Goal: Task Accomplishment & Management: Use online tool/utility

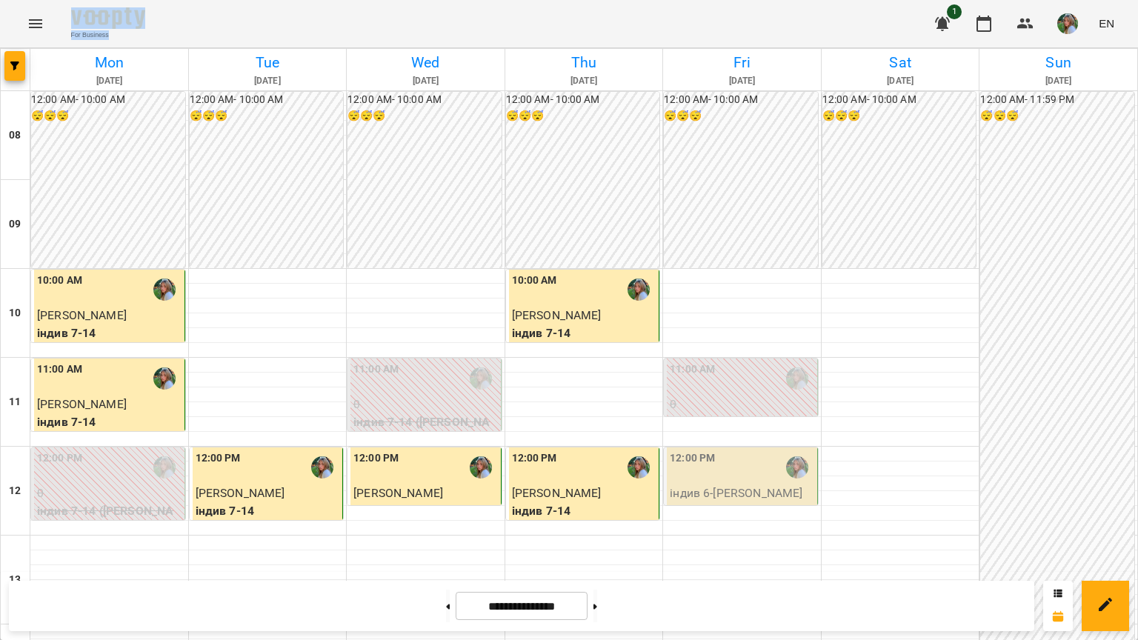
scroll to position [111, 0]
click at [446, 590] on button at bounding box center [448, 606] width 4 height 33
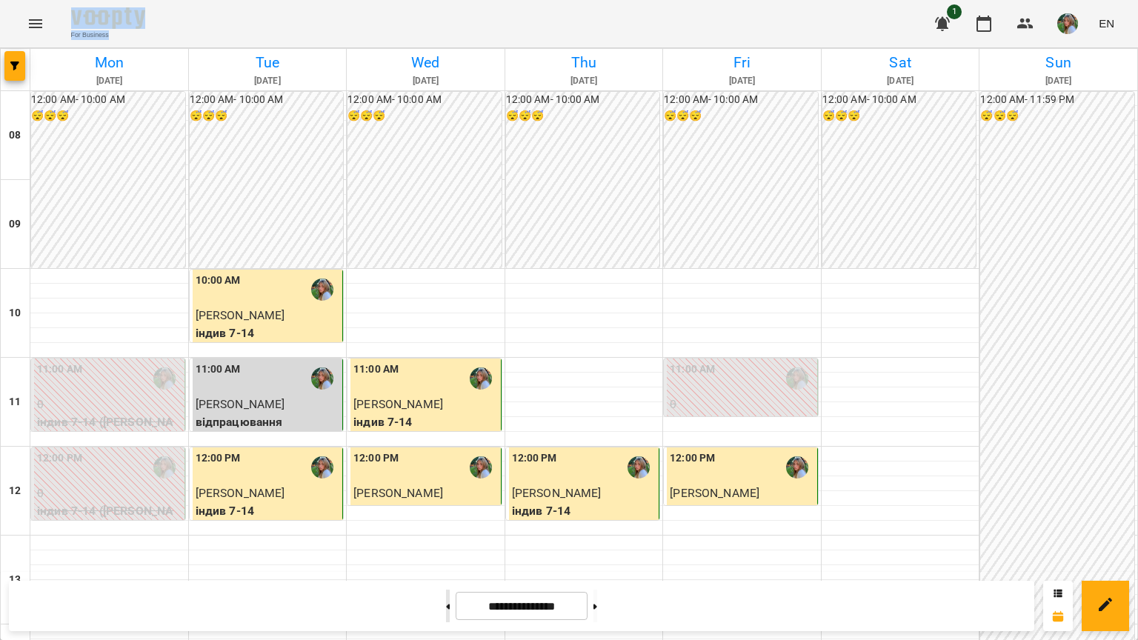
click at [447, 604] on icon at bounding box center [449, 606] width 4 height 5
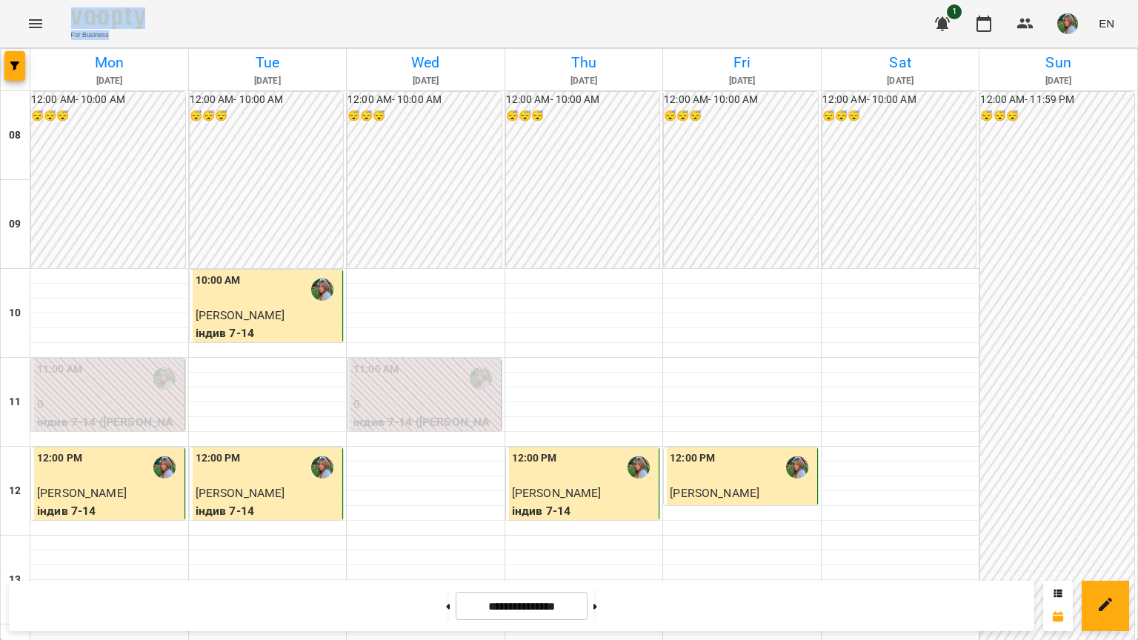
scroll to position [37, 0]
click at [446, 590] on button at bounding box center [448, 606] width 4 height 33
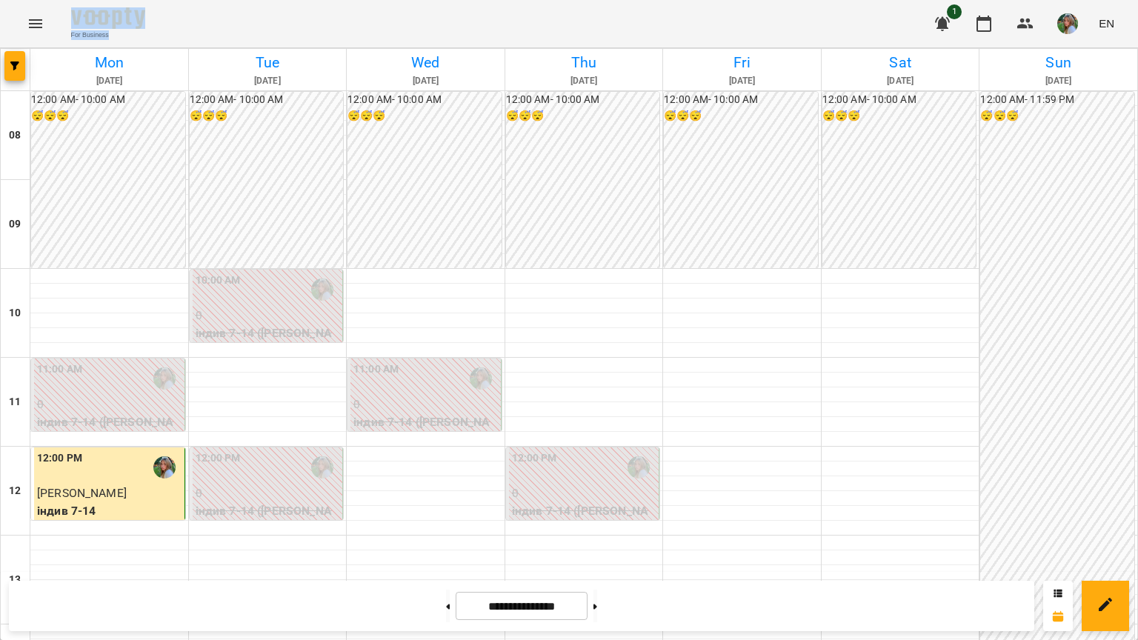
scroll to position [605, 0]
click at [594, 590] on button at bounding box center [596, 606] width 4 height 33
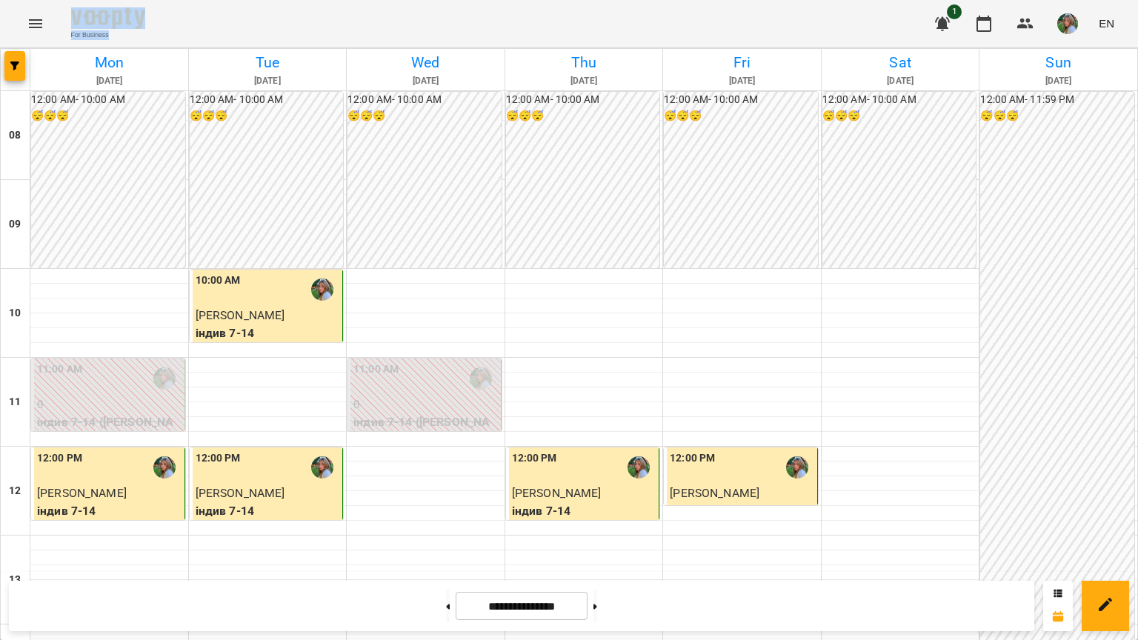
scroll to position [456, 0]
click at [594, 590] on button at bounding box center [596, 606] width 4 height 33
type input "**********"
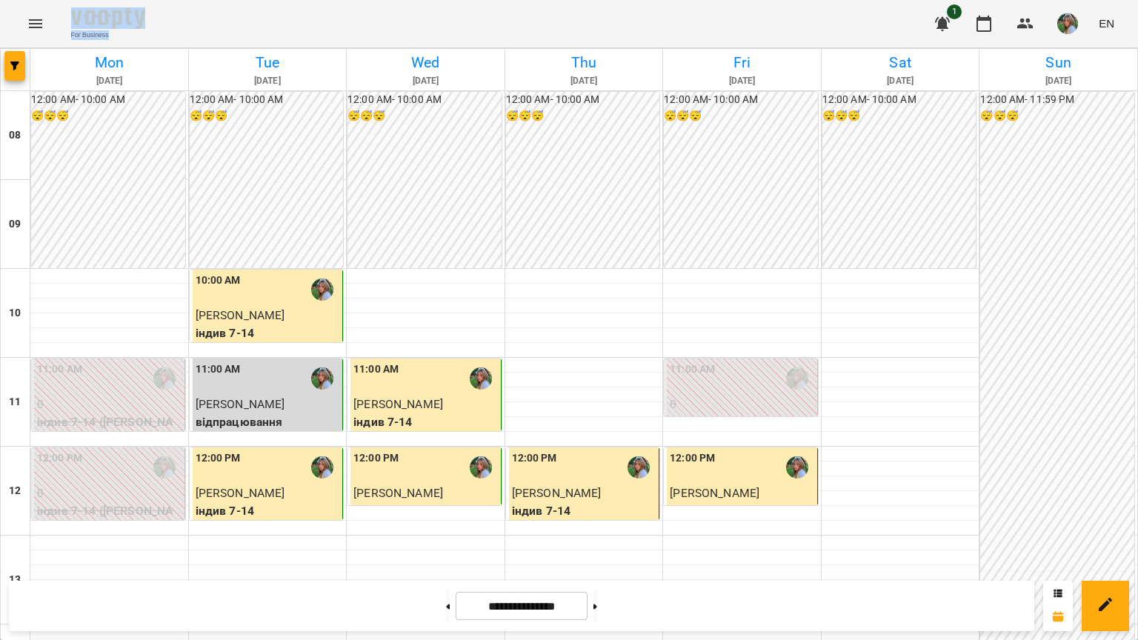
scroll to position [531, 0]
click at [1057, 26] on img "button" at bounding box center [1067, 23] width 21 height 21
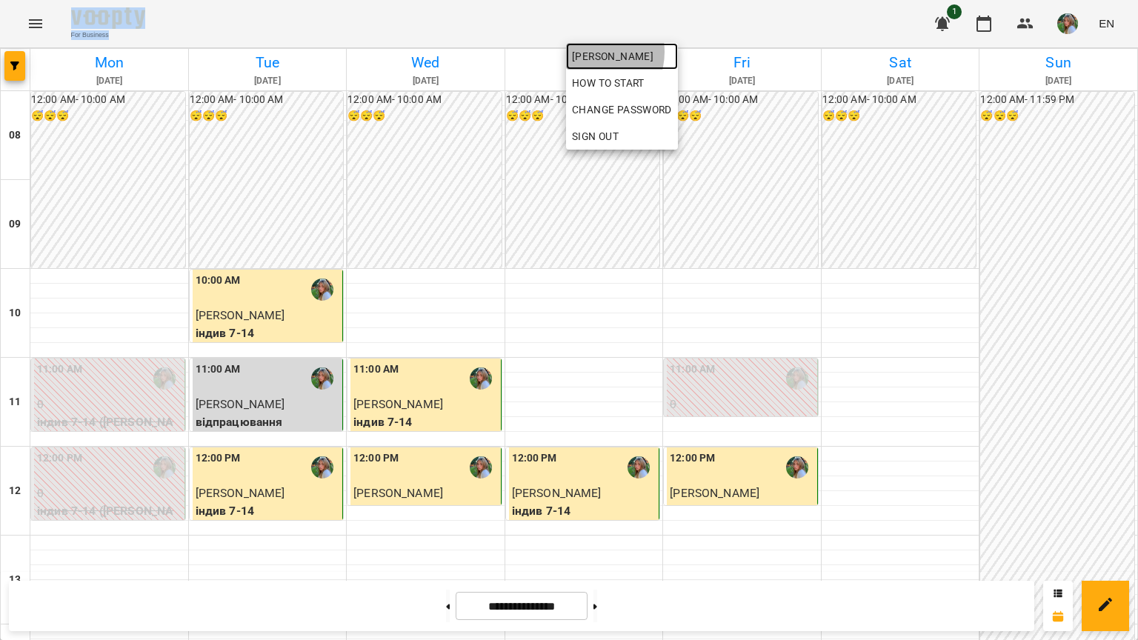
click at [590, 52] on span "[PERSON_NAME]" at bounding box center [622, 56] width 100 height 18
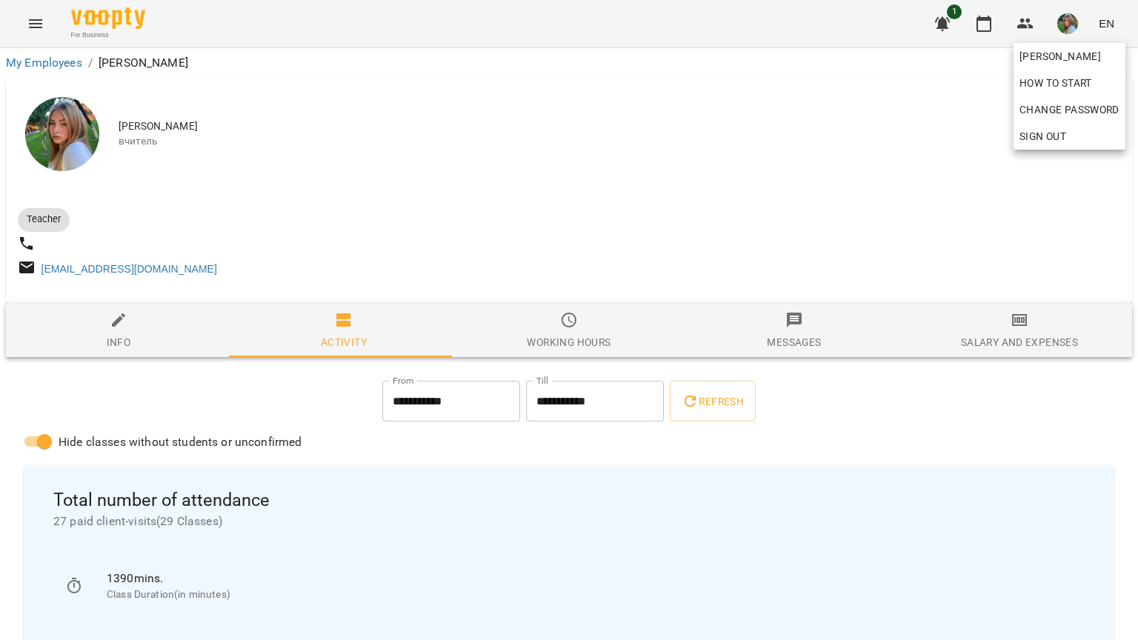
click at [1014, 343] on div at bounding box center [569, 320] width 1138 height 640
click at [1011, 325] on icon "button" at bounding box center [1020, 320] width 18 height 18
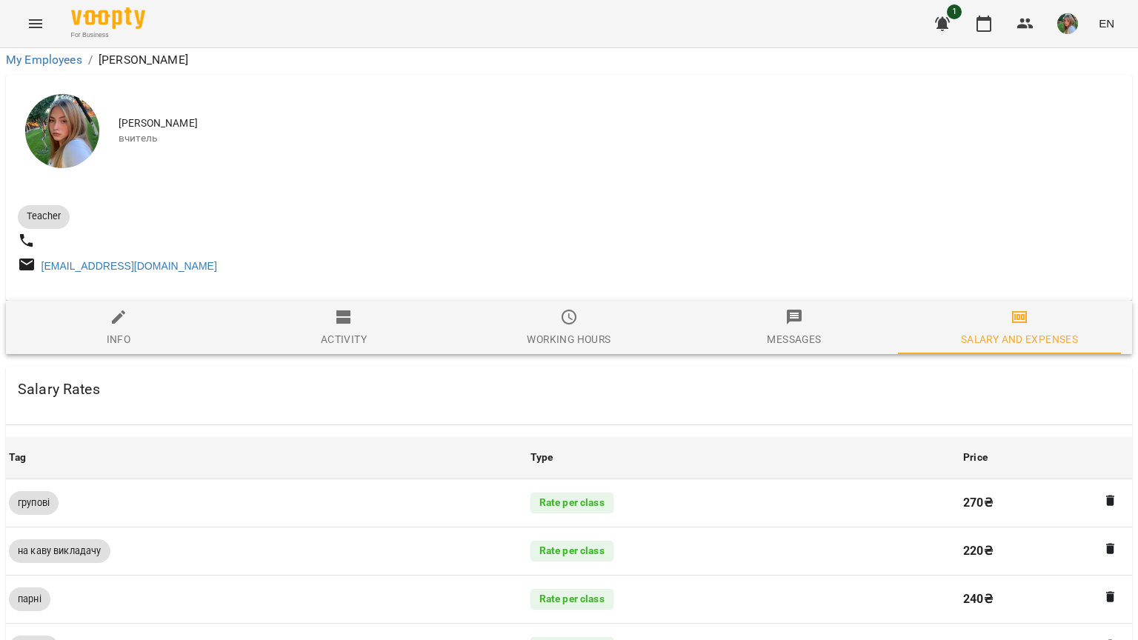
scroll to position [694, 0]
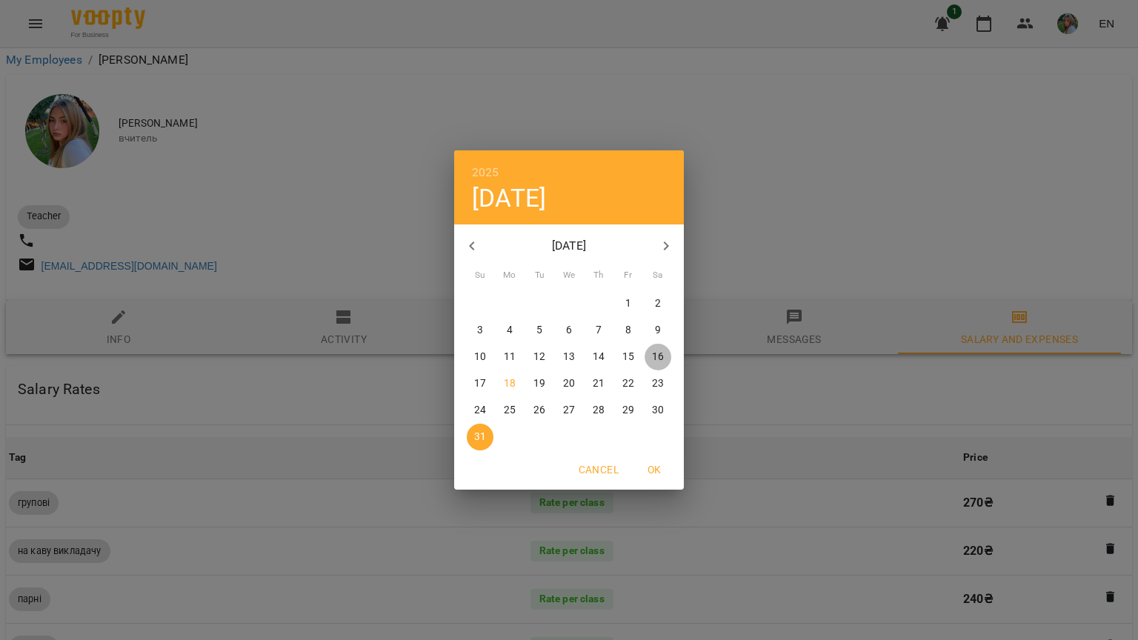
click at [650, 350] on span "16" at bounding box center [658, 357] width 27 height 15
type input "**********"
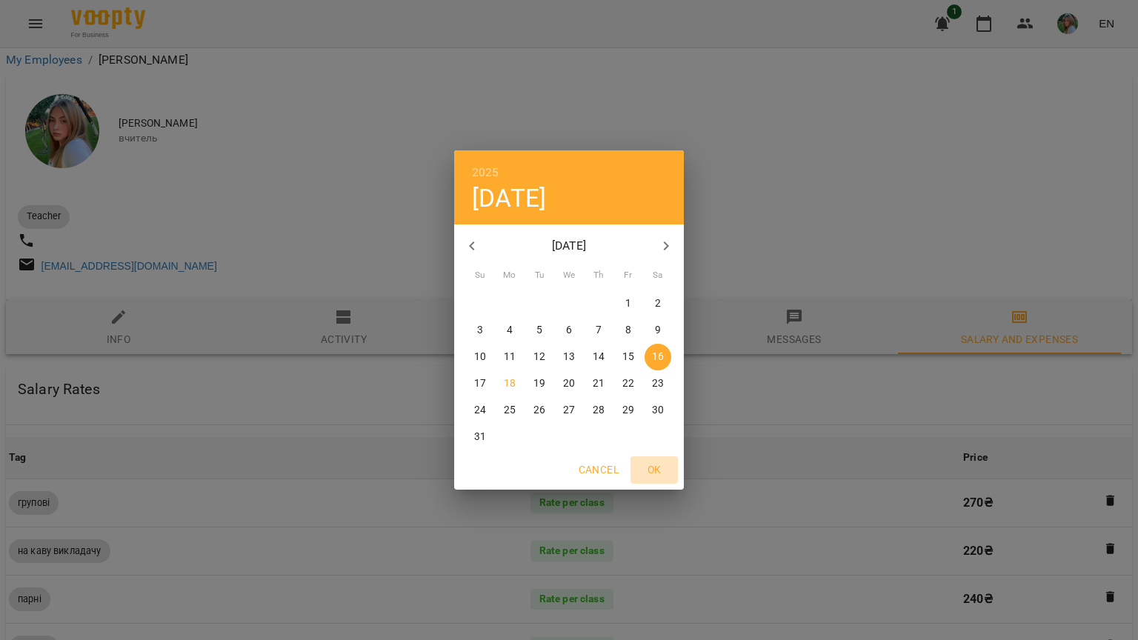
click at [652, 461] on span "OK" at bounding box center [655, 470] width 36 height 18
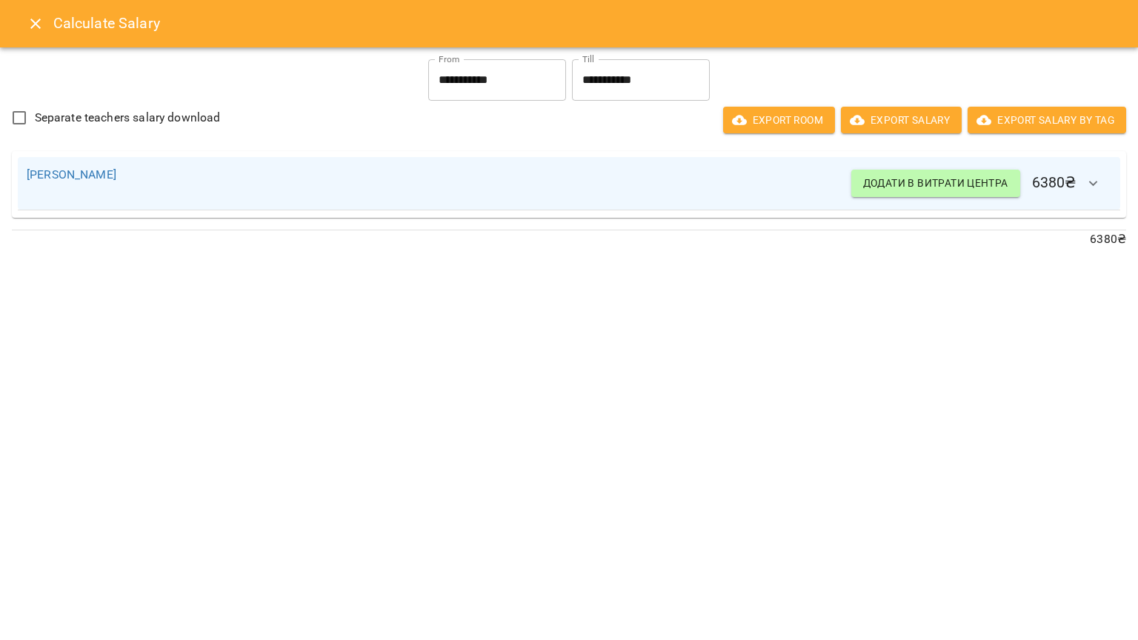
click at [596, 75] on input "**********" at bounding box center [641, 79] width 138 height 41
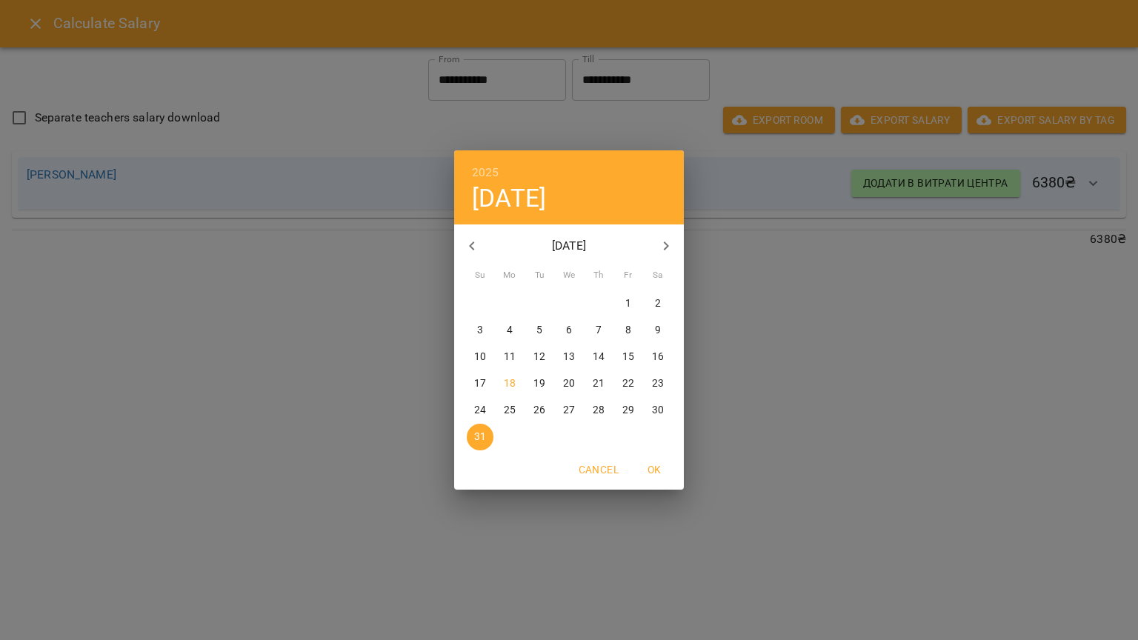
click at [647, 350] on span "16" at bounding box center [658, 357] width 27 height 15
type input "**********"
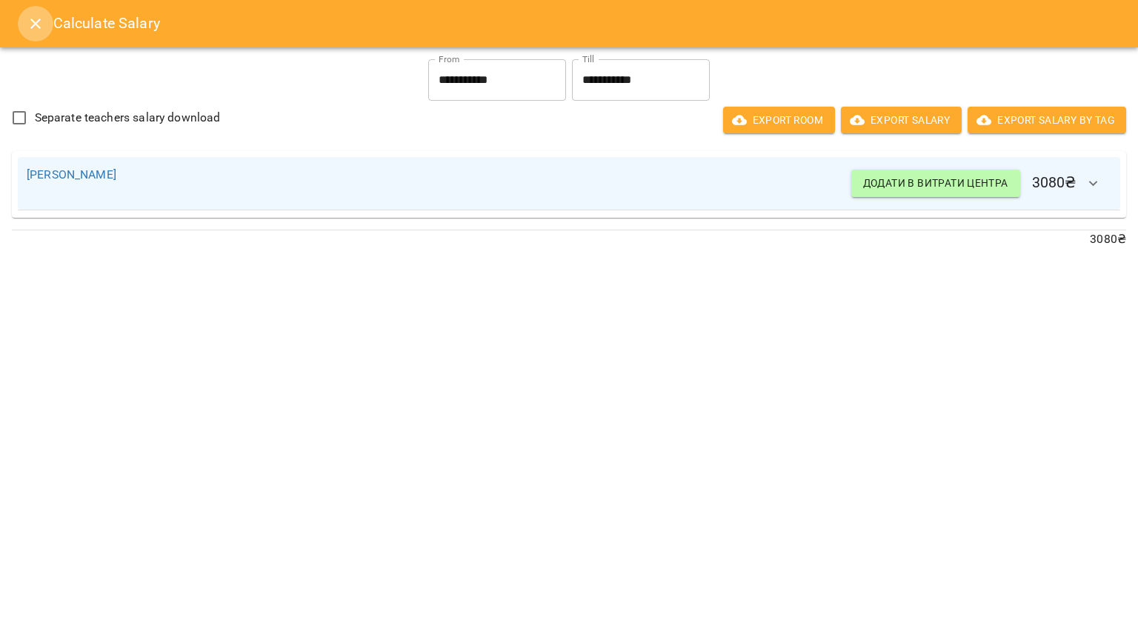
click at [36, 24] on icon "Close" at bounding box center [35, 24] width 10 height 10
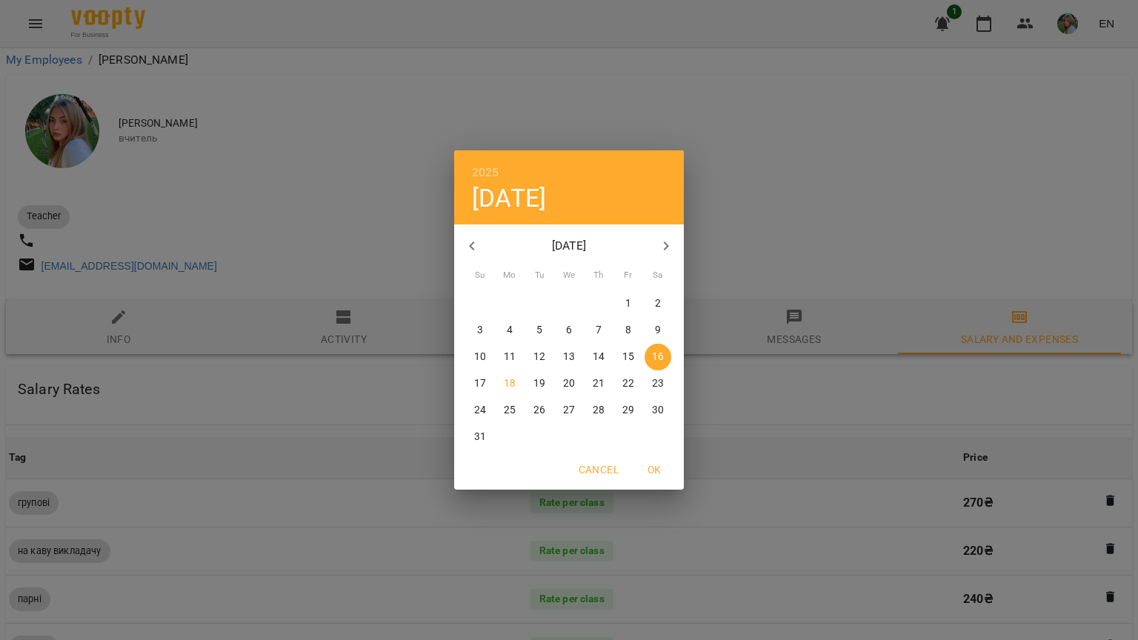
click at [477, 430] on p "31" at bounding box center [480, 437] width 12 height 15
type input "**********"
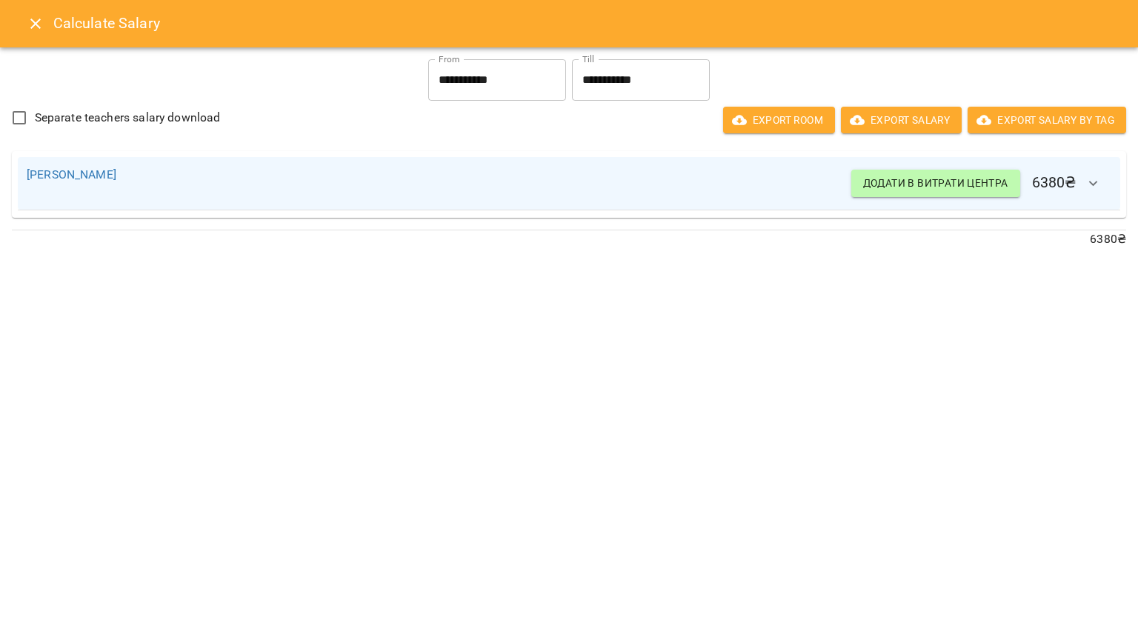
click at [36, 24] on icon "Close" at bounding box center [35, 24] width 10 height 10
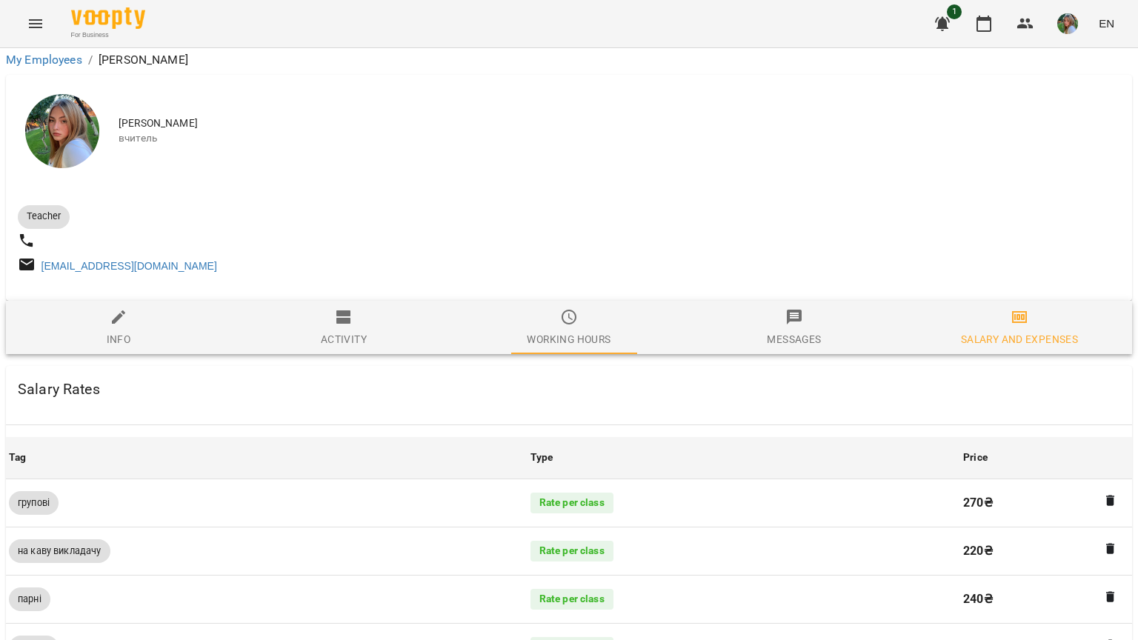
scroll to position [0, 0]
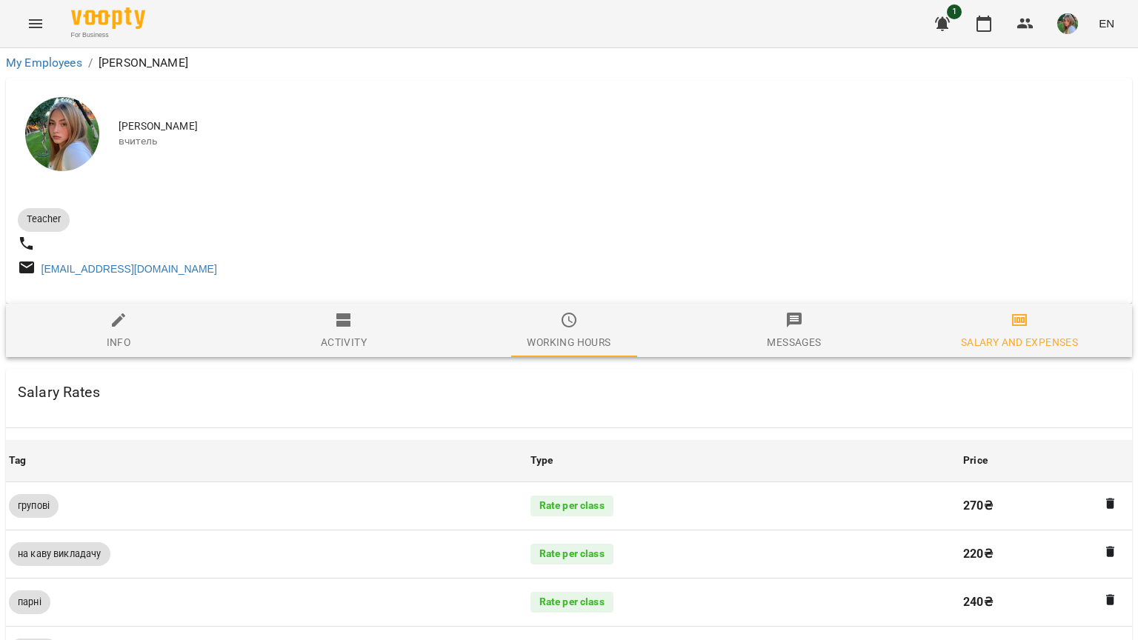
click at [36, 24] on icon "Menu" at bounding box center [36, 24] width 18 height 18
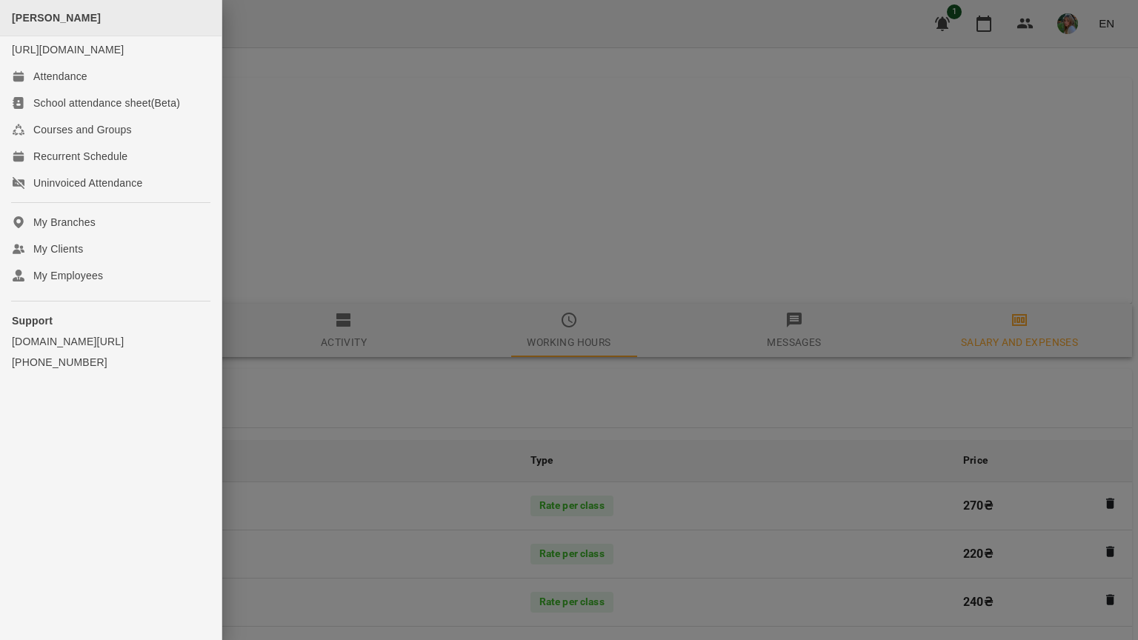
click at [98, 24] on div "[PERSON_NAME]" at bounding box center [111, 18] width 222 height 36
click at [124, 25] on div "[PERSON_NAME]" at bounding box center [111, 18] width 222 height 36
click at [298, 94] on div at bounding box center [569, 320] width 1138 height 640
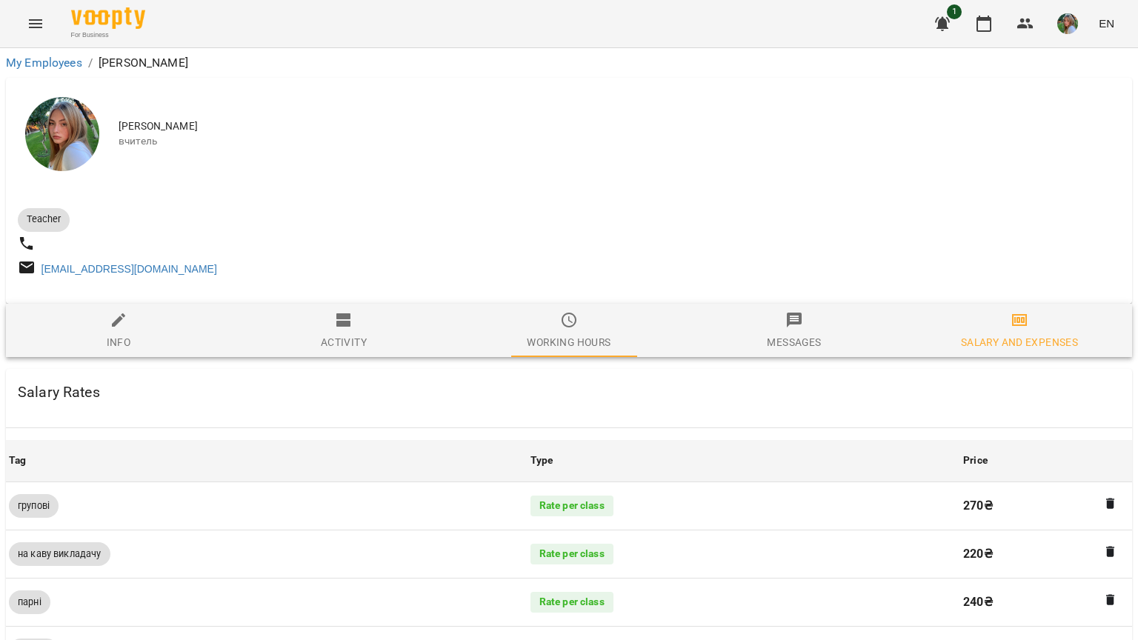
click at [37, 25] on icon "Menu" at bounding box center [36, 24] width 18 height 18
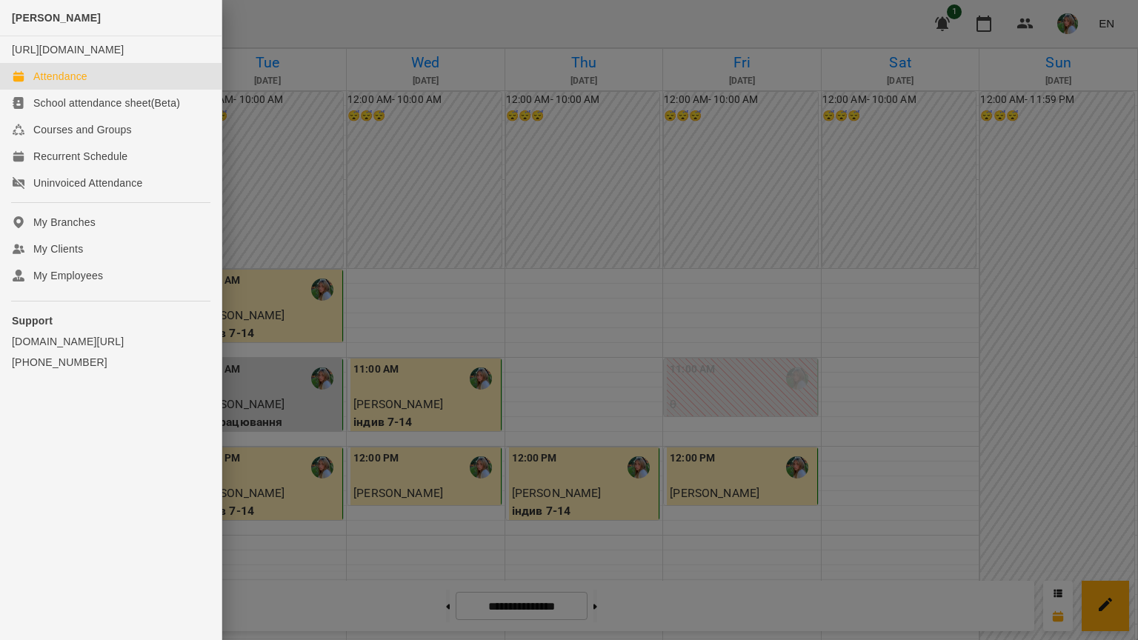
click at [225, 8] on div "[PERSON_NAME] [URL][DOMAIN_NAME] Attendance School attendance sheet(Beta) Cours…" at bounding box center [569, 320] width 1138 height 640
click at [297, 19] on div at bounding box center [569, 320] width 1138 height 640
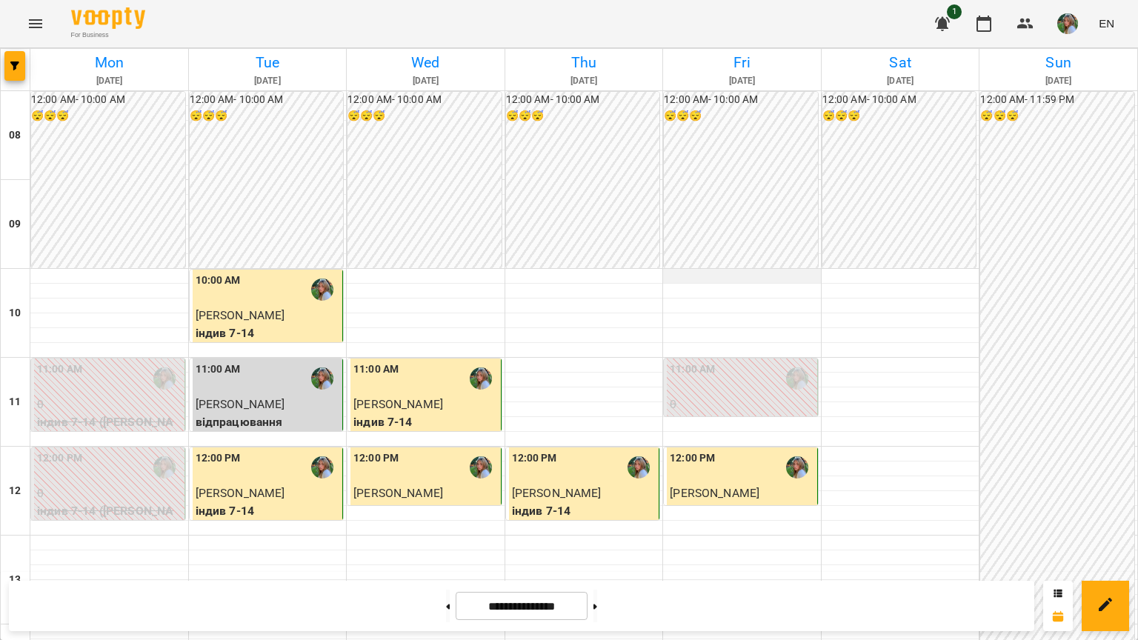
scroll to position [74, 0]
click at [594, 590] on button at bounding box center [596, 606] width 4 height 33
type input "**********"
